Goal: Transaction & Acquisition: Subscribe to service/newsletter

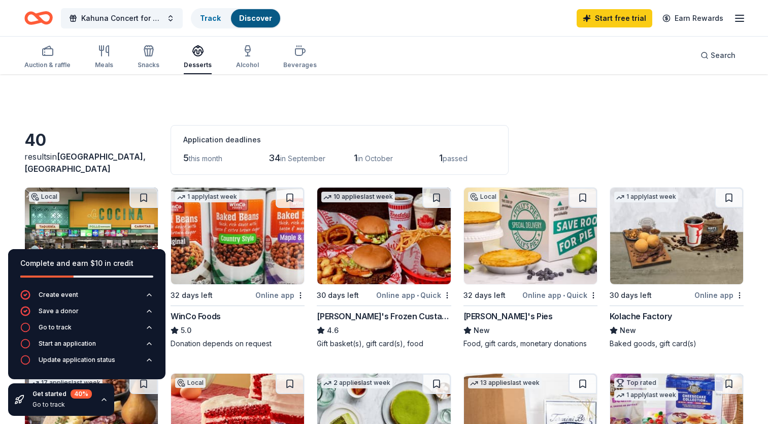
scroll to position [528, 0]
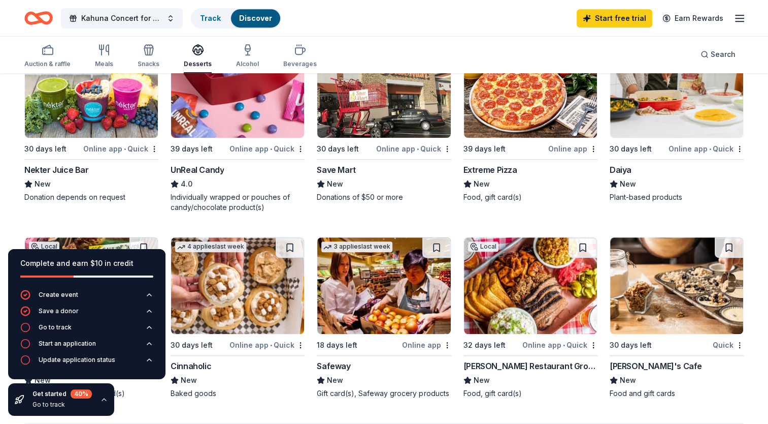
click at [241, 103] on img at bounding box center [237, 89] width 133 height 96
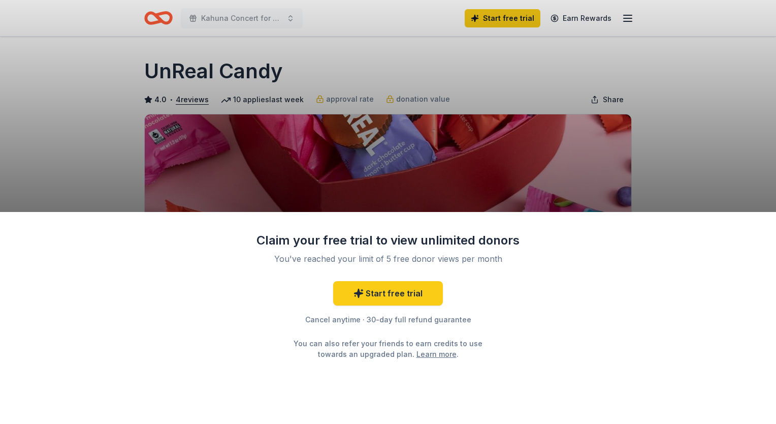
click at [737, 169] on div "Claim your free trial to view unlimited donors You've reached your limit of 5 f…" at bounding box center [388, 212] width 776 height 424
click at [529, 21] on div "Claim your free trial to view unlimited donors You've reached your limit of 5 f…" at bounding box center [388, 212] width 776 height 424
click at [512, 18] on div "Claim your free trial to view unlimited donors You've reached your limit of 5 f…" at bounding box center [388, 212] width 776 height 424
click at [402, 288] on link "Start free trial" at bounding box center [388, 293] width 110 height 24
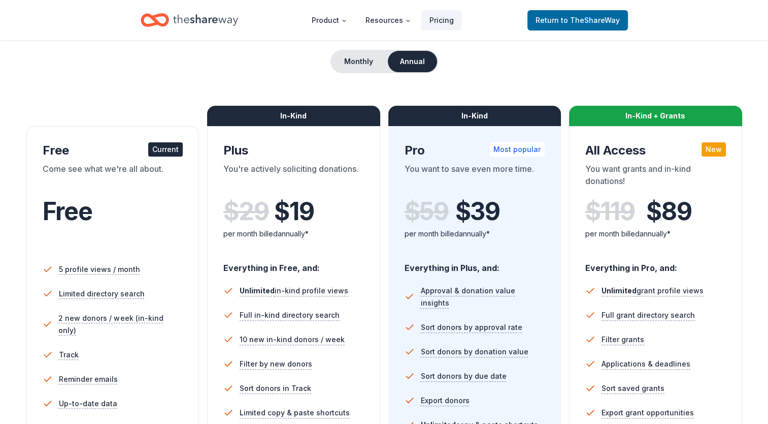
scroll to position [92, 0]
